Goal: Task Accomplishment & Management: Use online tool/utility

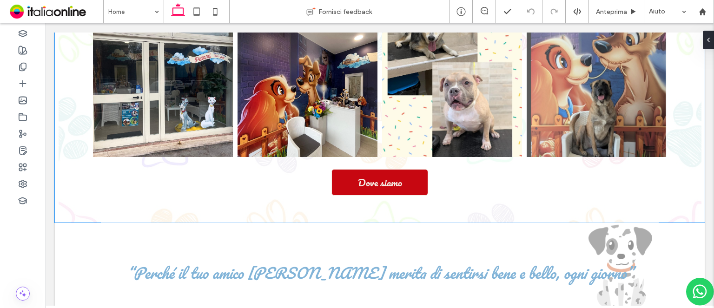
scroll to position [418, 0]
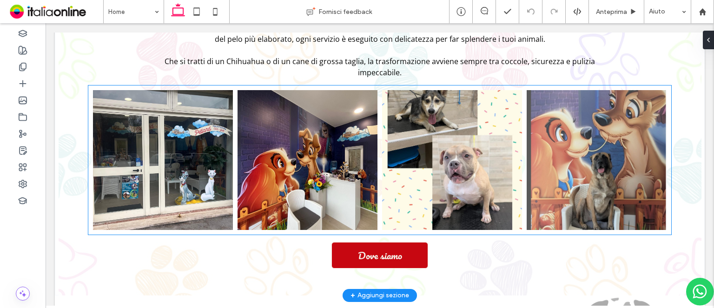
click at [152, 198] on link at bounding box center [163, 160] width 140 height 140
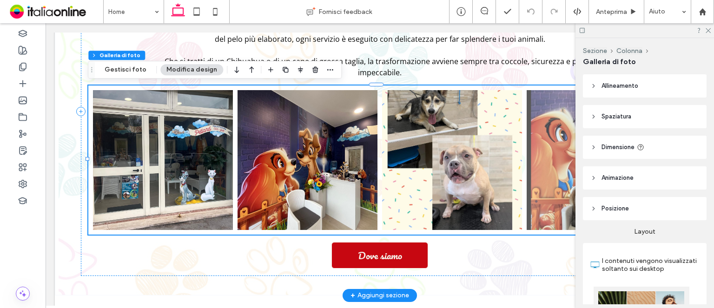
click at [319, 190] on link at bounding box center [308, 160] width 140 height 140
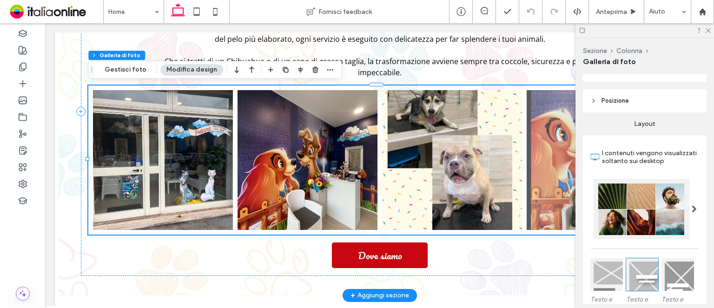
scroll to position [186, 0]
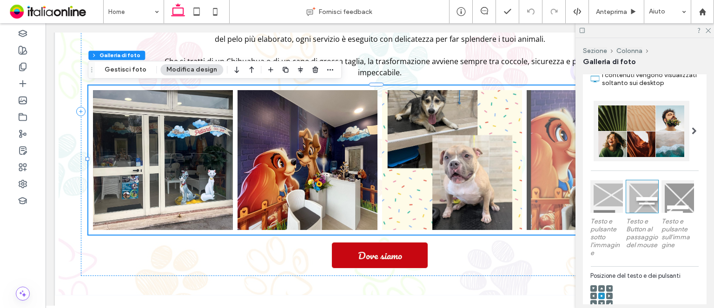
drag, startPoint x: 129, startPoint y: 59, endPoint x: 159, endPoint y: 77, distance: 35.5
click at [126, 66] on button "Gestisci foto" at bounding box center [126, 69] width 54 height 11
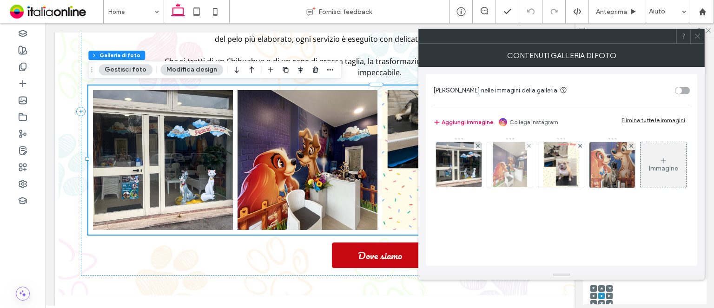
click at [523, 168] on img at bounding box center [510, 165] width 34 height 46
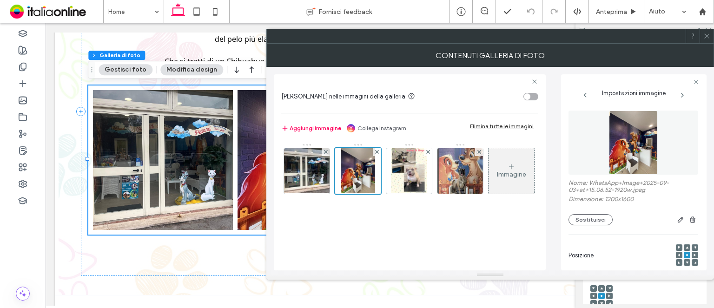
click at [609, 143] on img at bounding box center [633, 143] width 48 height 64
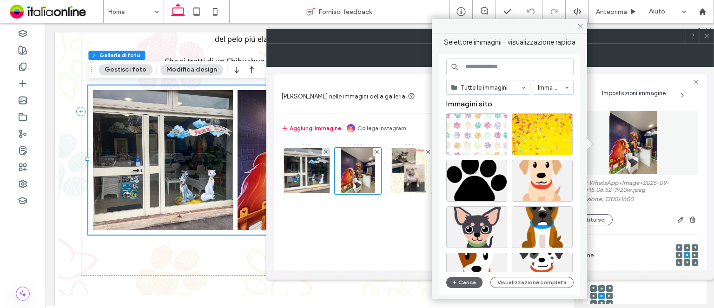
click at [464, 275] on div "Tutte le immagini Immagini Immagini sito Carica Visualizzazione completa" at bounding box center [509, 175] width 127 height 232
click at [464, 279] on button "Carica" at bounding box center [464, 282] width 36 height 11
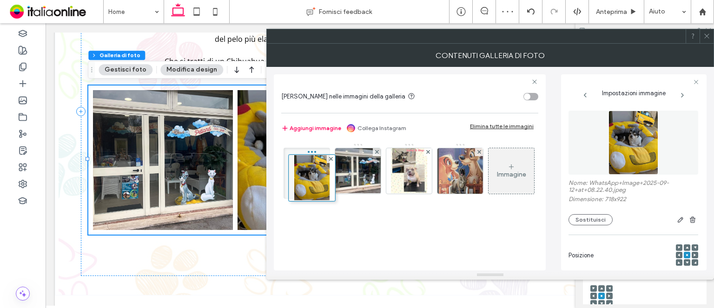
drag, startPoint x: 352, startPoint y: 174, endPoint x: 307, endPoint y: 182, distance: 45.7
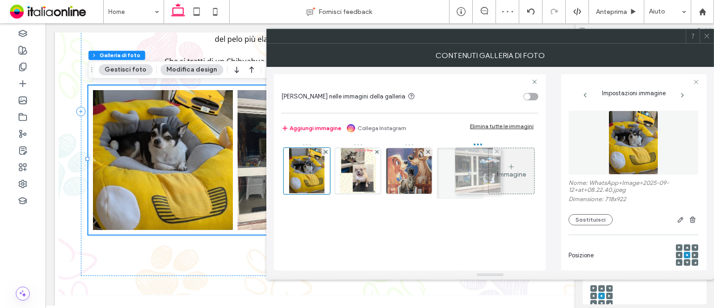
drag, startPoint x: 351, startPoint y: 178, endPoint x: 469, endPoint y: 177, distance: 117.6
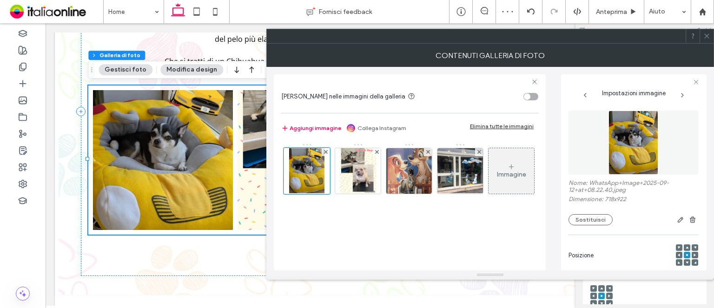
click at [706, 33] on icon at bounding box center [706, 36] width 7 height 7
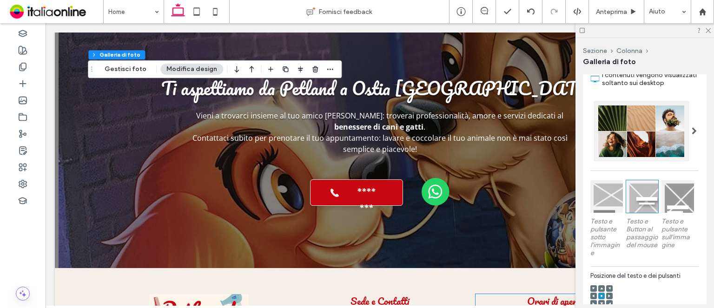
scroll to position [1860, 0]
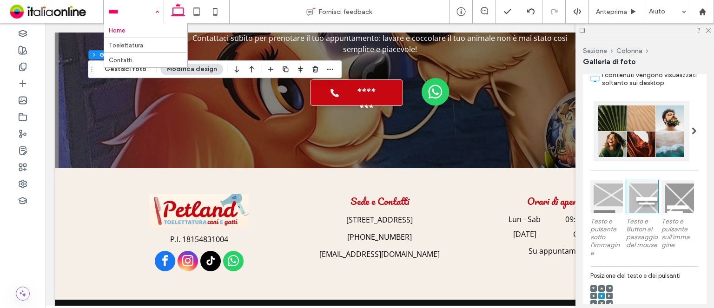
drag, startPoint x: 98, startPoint y: 4, endPoint x: 143, endPoint y: 5, distance: 45.6
drag, startPoint x: 136, startPoint y: 48, endPoint x: 141, endPoint y: 51, distance: 5.4
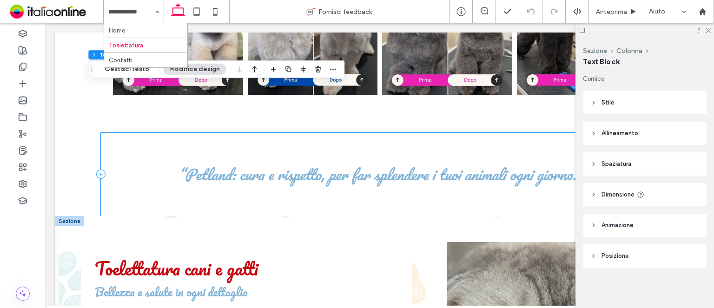
scroll to position [418, 0]
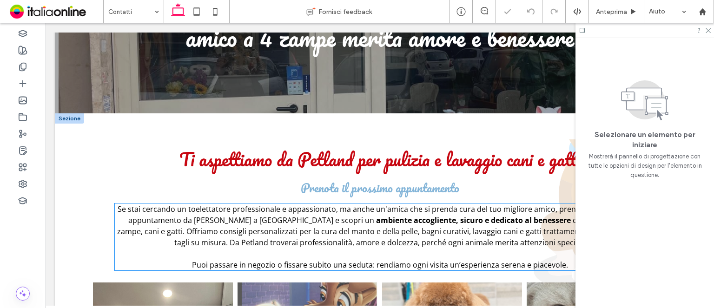
scroll to position [418, 0]
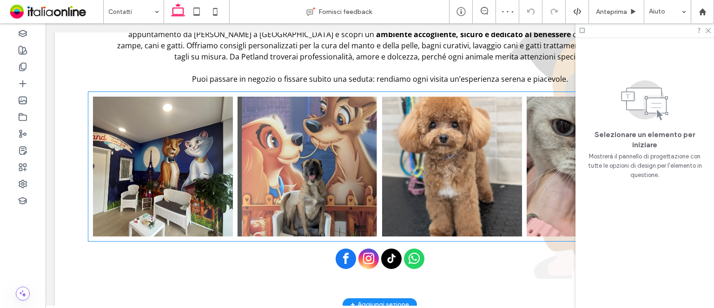
click at [180, 228] on link at bounding box center [163, 167] width 140 height 140
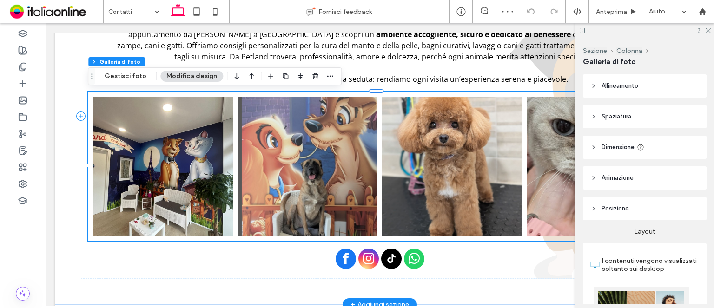
click at [209, 198] on link at bounding box center [163, 167] width 140 height 140
click at [288, 192] on link at bounding box center [308, 167] width 140 height 140
click at [126, 77] on button "Gestisci foto" at bounding box center [126, 76] width 54 height 11
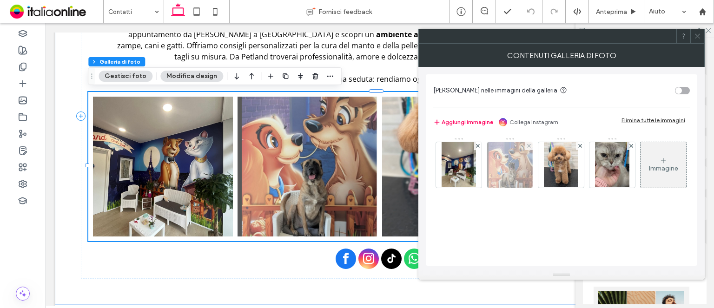
click at [497, 152] on img at bounding box center [510, 165] width 46 height 46
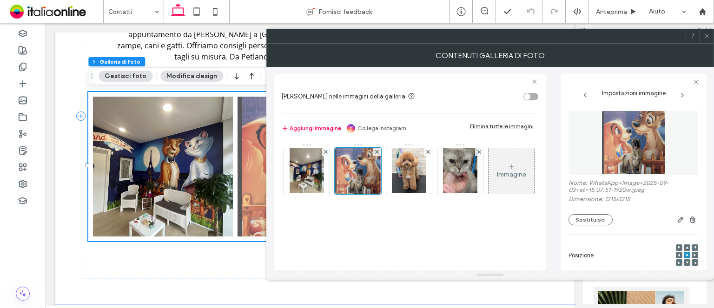
click at [630, 147] on img at bounding box center [634, 143] width 64 height 64
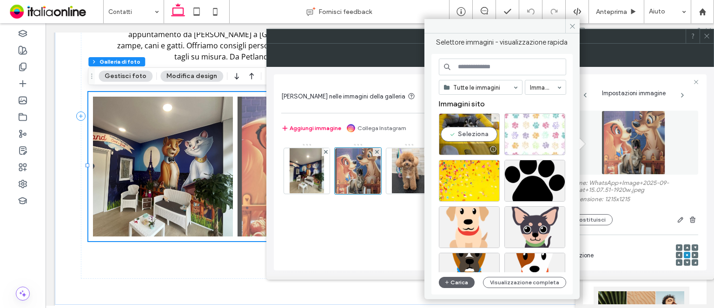
click at [476, 125] on div "Seleziona" at bounding box center [469, 134] width 61 height 42
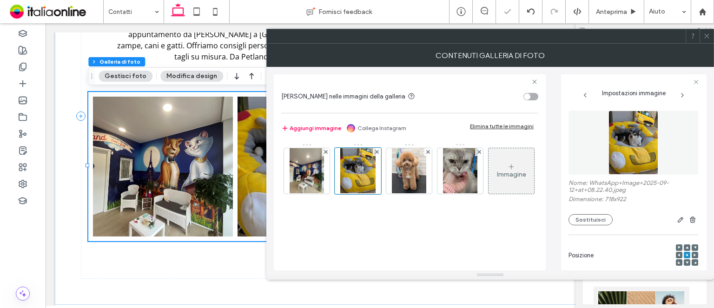
click at [709, 38] on use at bounding box center [706, 36] width 5 height 5
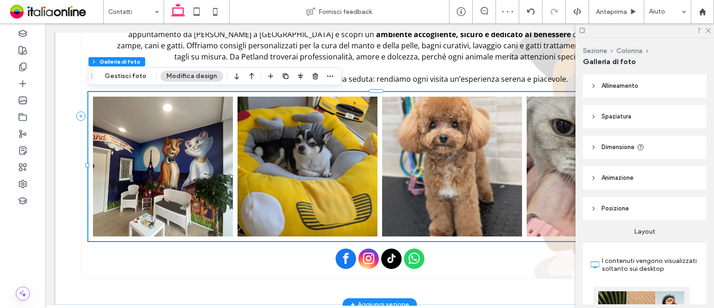
click at [298, 169] on link at bounding box center [308, 167] width 140 height 140
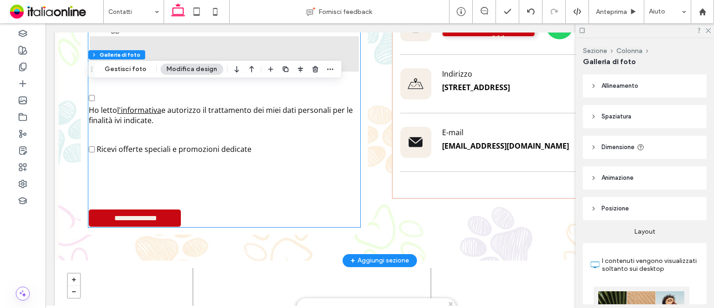
scroll to position [883, 0]
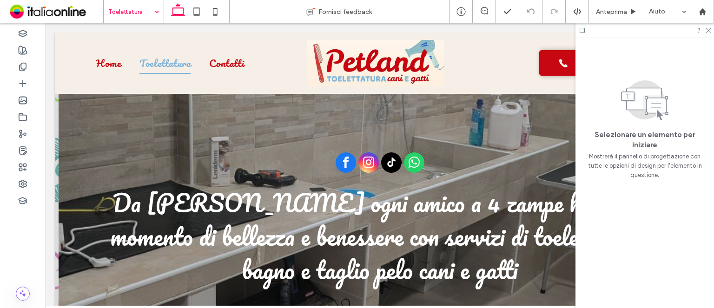
click at [140, 3] on input at bounding box center [131, 11] width 46 height 23
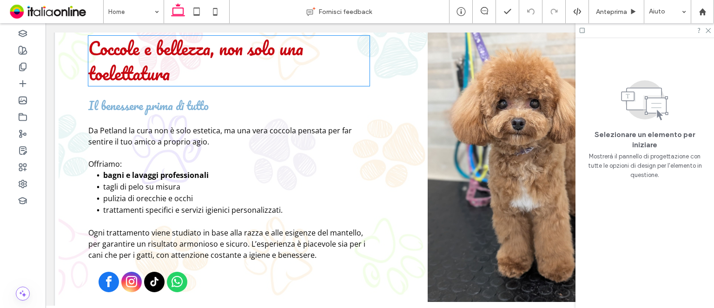
scroll to position [976, 0]
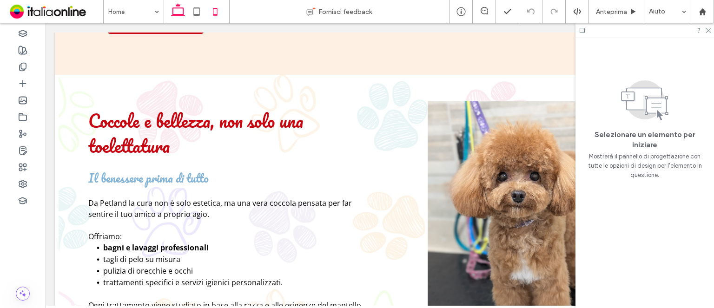
click at [208, 9] on icon at bounding box center [215, 11] width 19 height 19
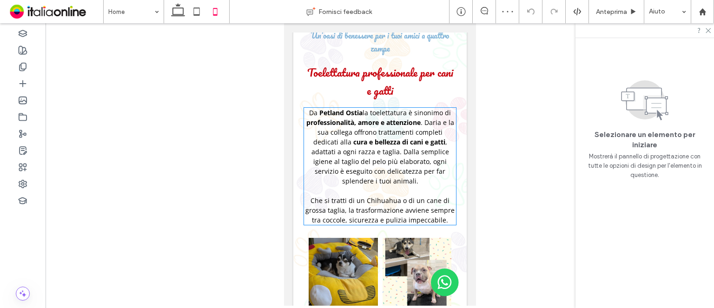
scroll to position [318, 0]
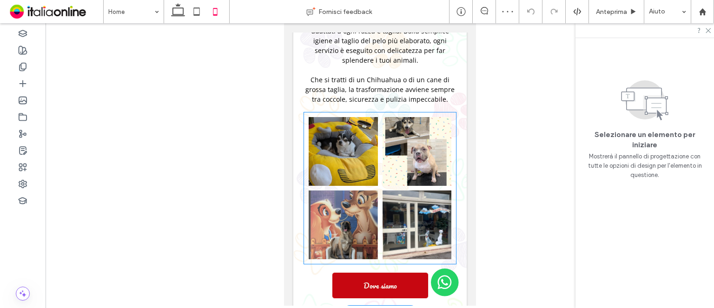
click at [371, 203] on link at bounding box center [342, 225] width 69 height 69
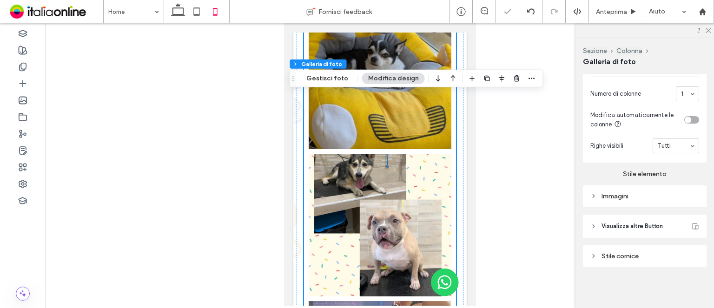
scroll to position [503, 0]
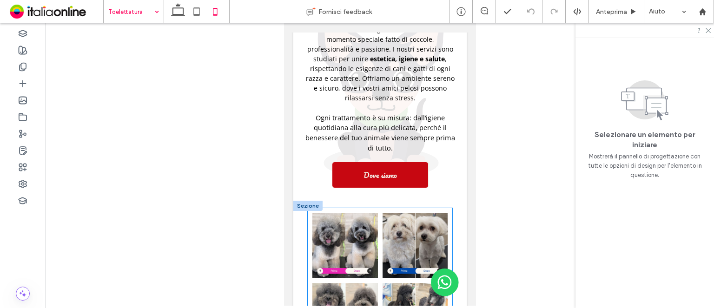
scroll to position [418, 0]
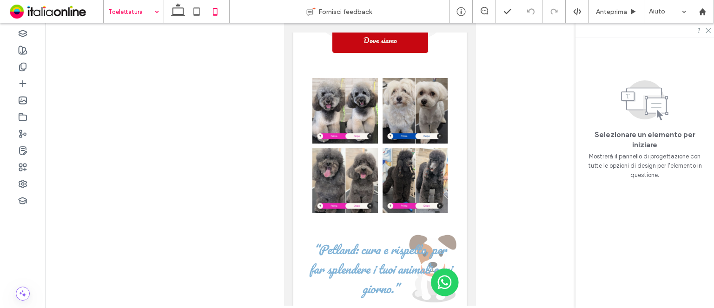
click at [134, 11] on input at bounding box center [131, 11] width 46 height 23
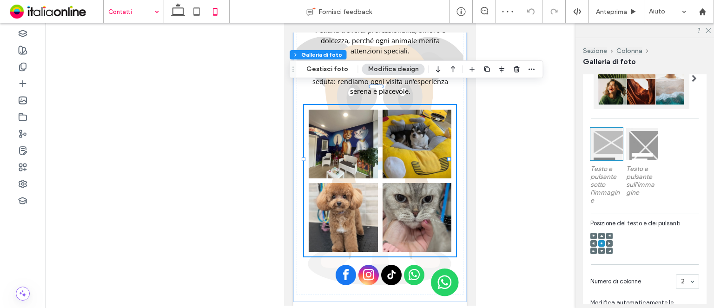
scroll to position [279, 0]
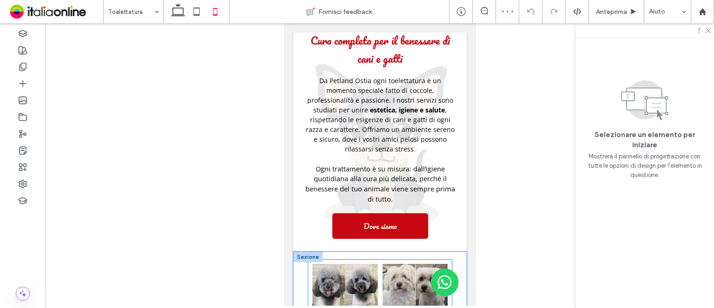
click at [400, 284] on link at bounding box center [415, 297] width 66 height 66
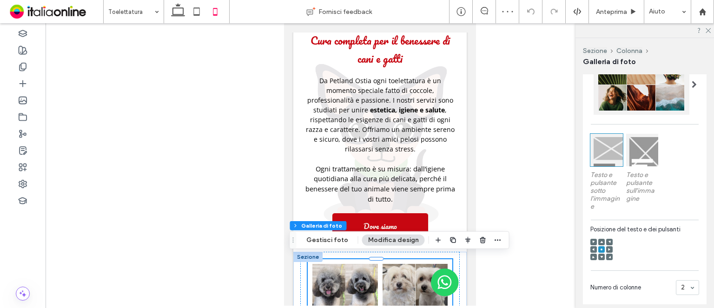
scroll to position [372, 0]
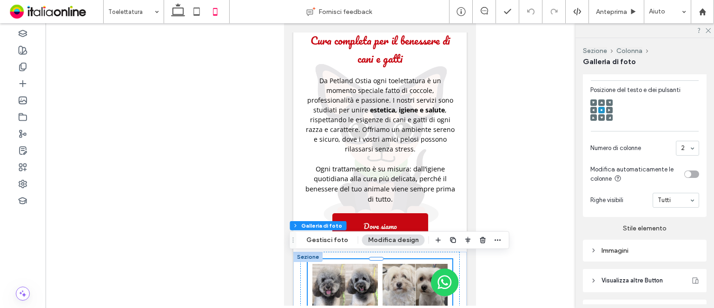
click at [678, 160] on section "Numero di colonne 2" at bounding box center [644, 148] width 109 height 24
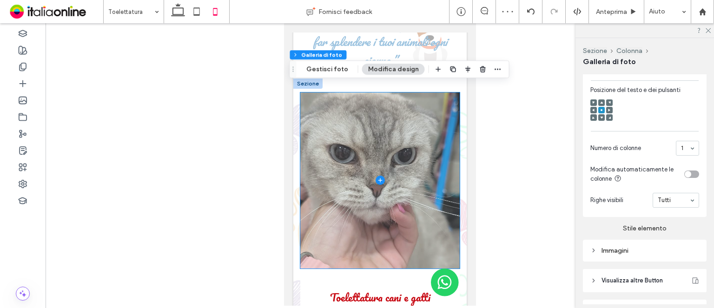
scroll to position [1069, 0]
